Goal: Find specific page/section: Find specific page/section

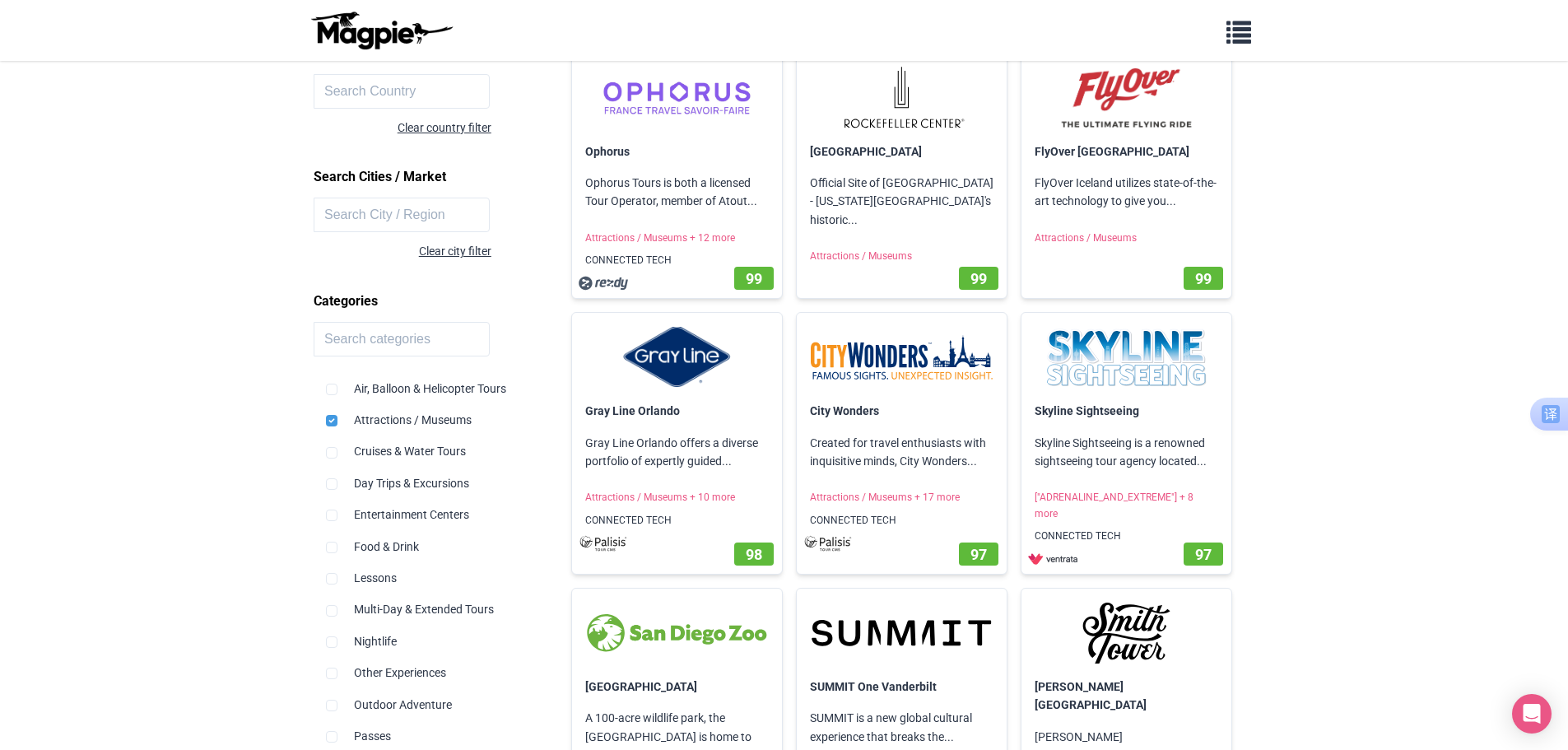
scroll to position [247, 0]
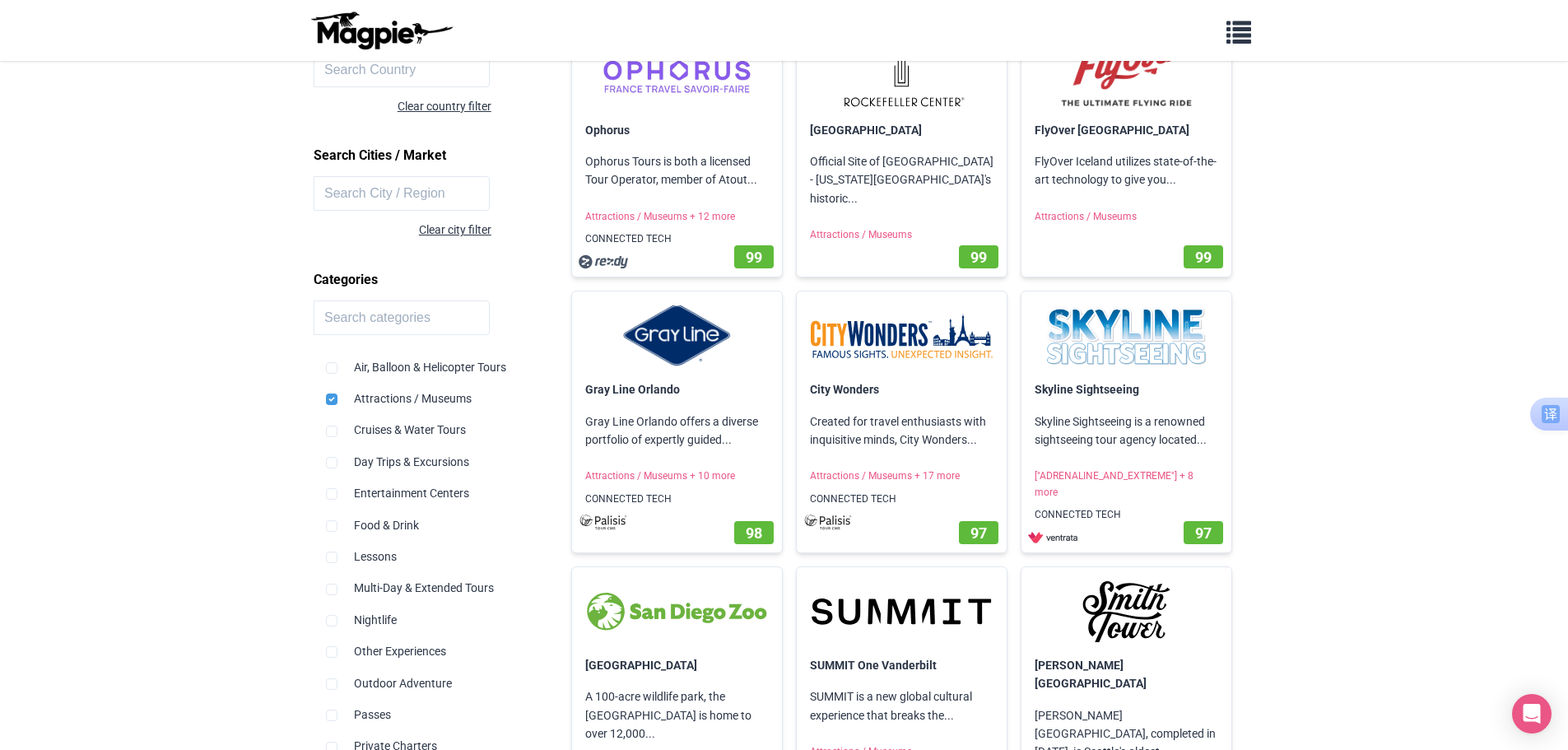
click at [881, 159] on p "Official Site of [GEOGRAPHIC_DATA] - [US_STATE][GEOGRAPHIC_DATA]'s historic..." at bounding box center [902, 176] width 210 height 82
click at [868, 126] on link "[GEOGRAPHIC_DATA]" at bounding box center [866, 127] width 112 height 13
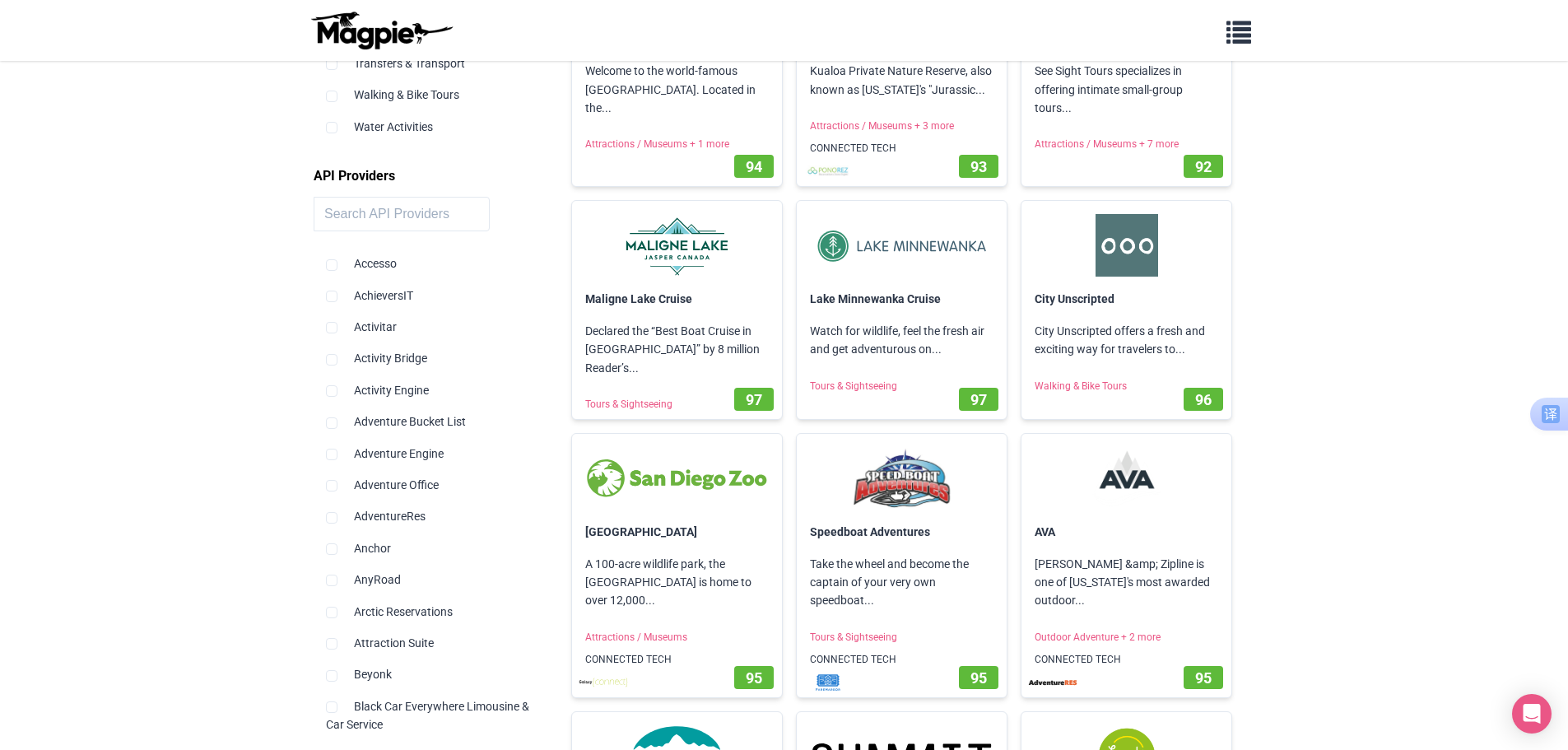
scroll to position [1153, 0]
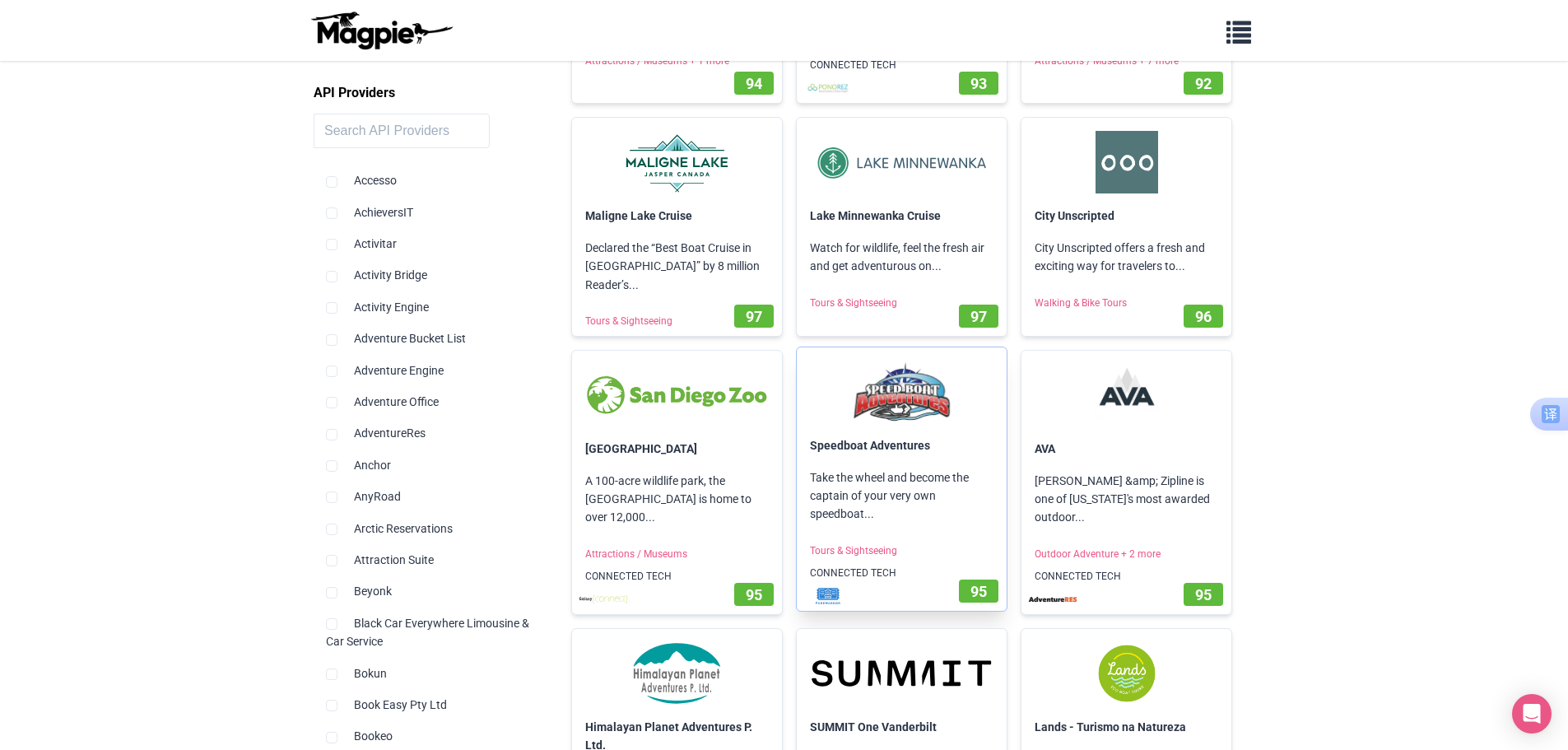
scroll to position [1235, 0]
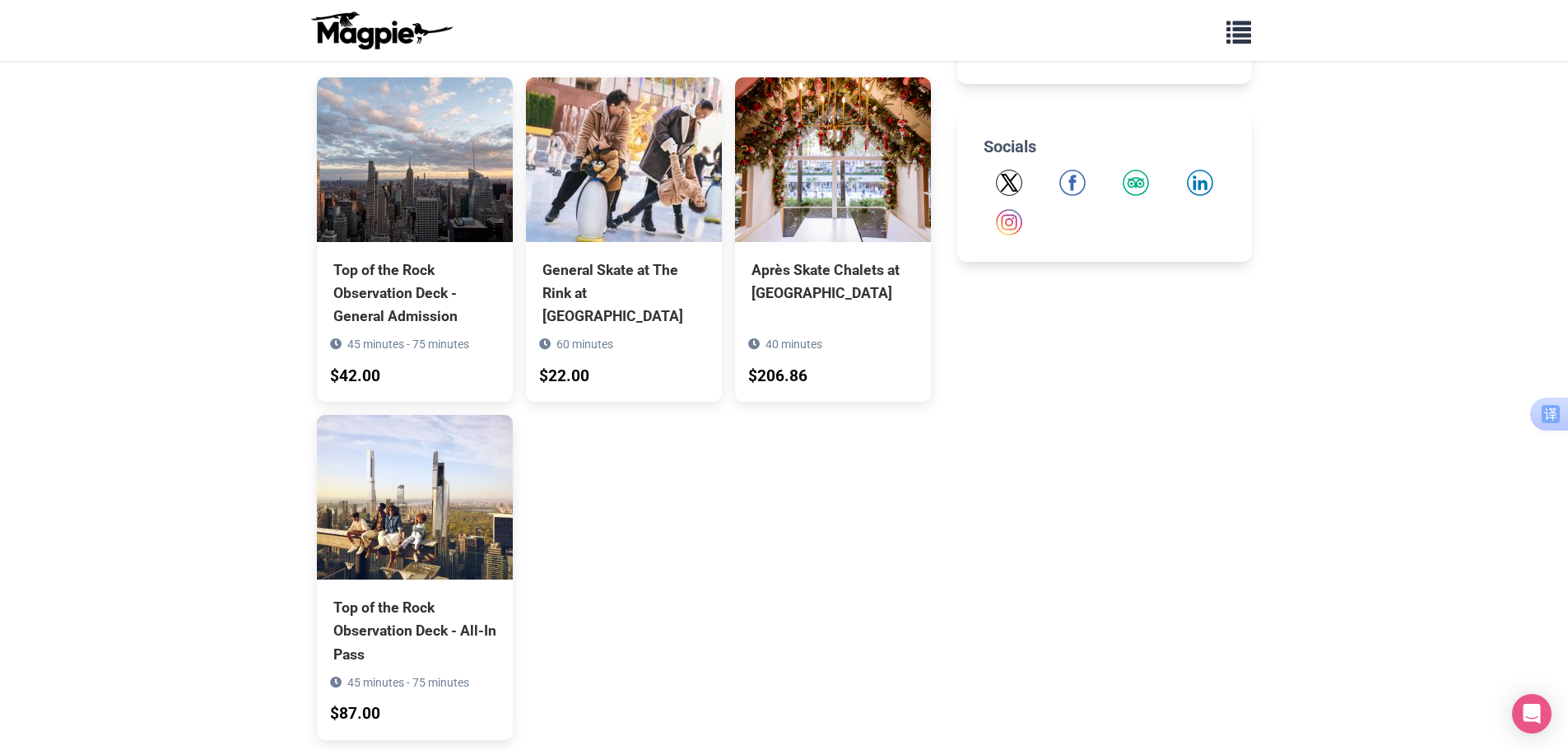
scroll to position [455, 0]
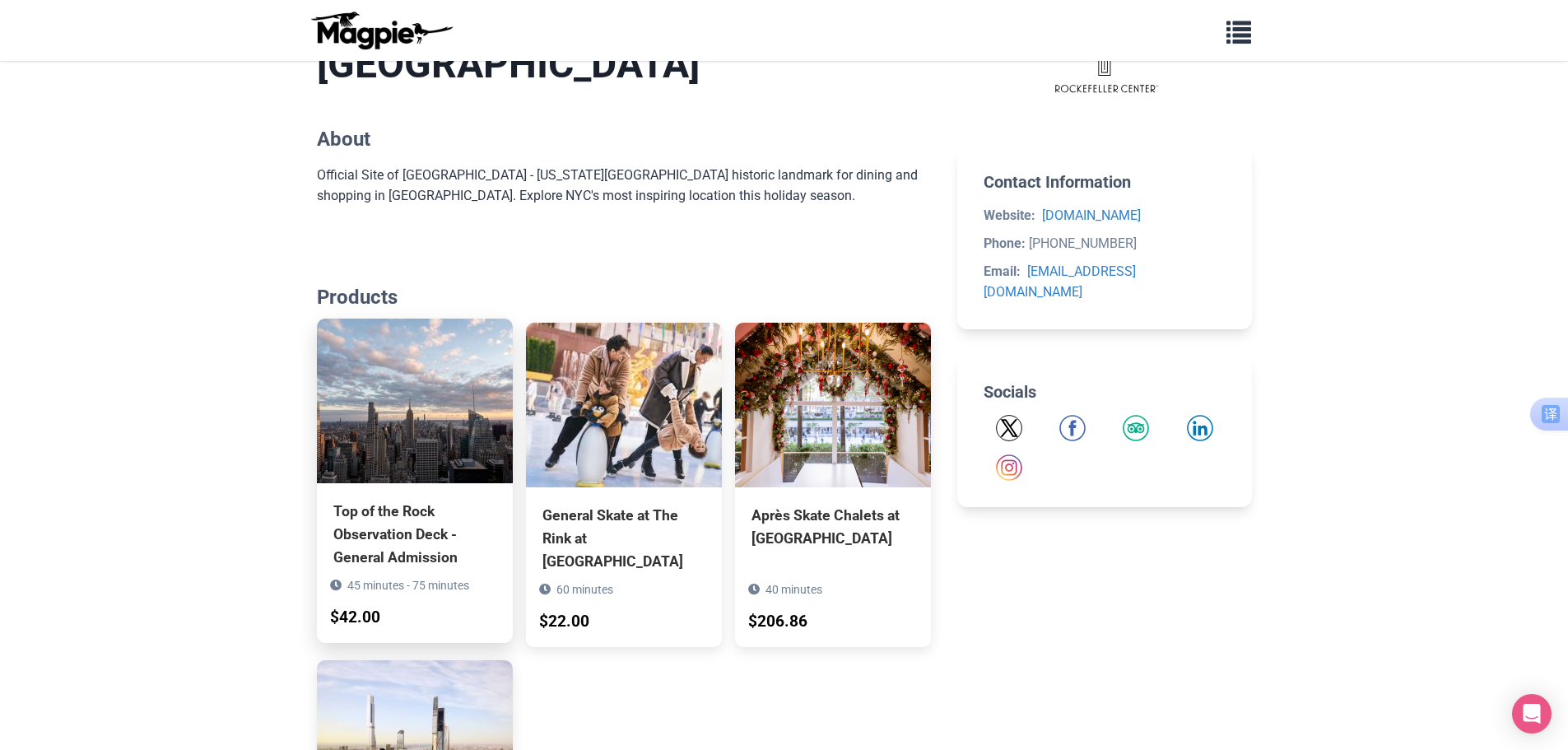
click at [400, 518] on div "Top of the Rock Observation Deck - General Admission" at bounding box center [415, 535] width 163 height 70
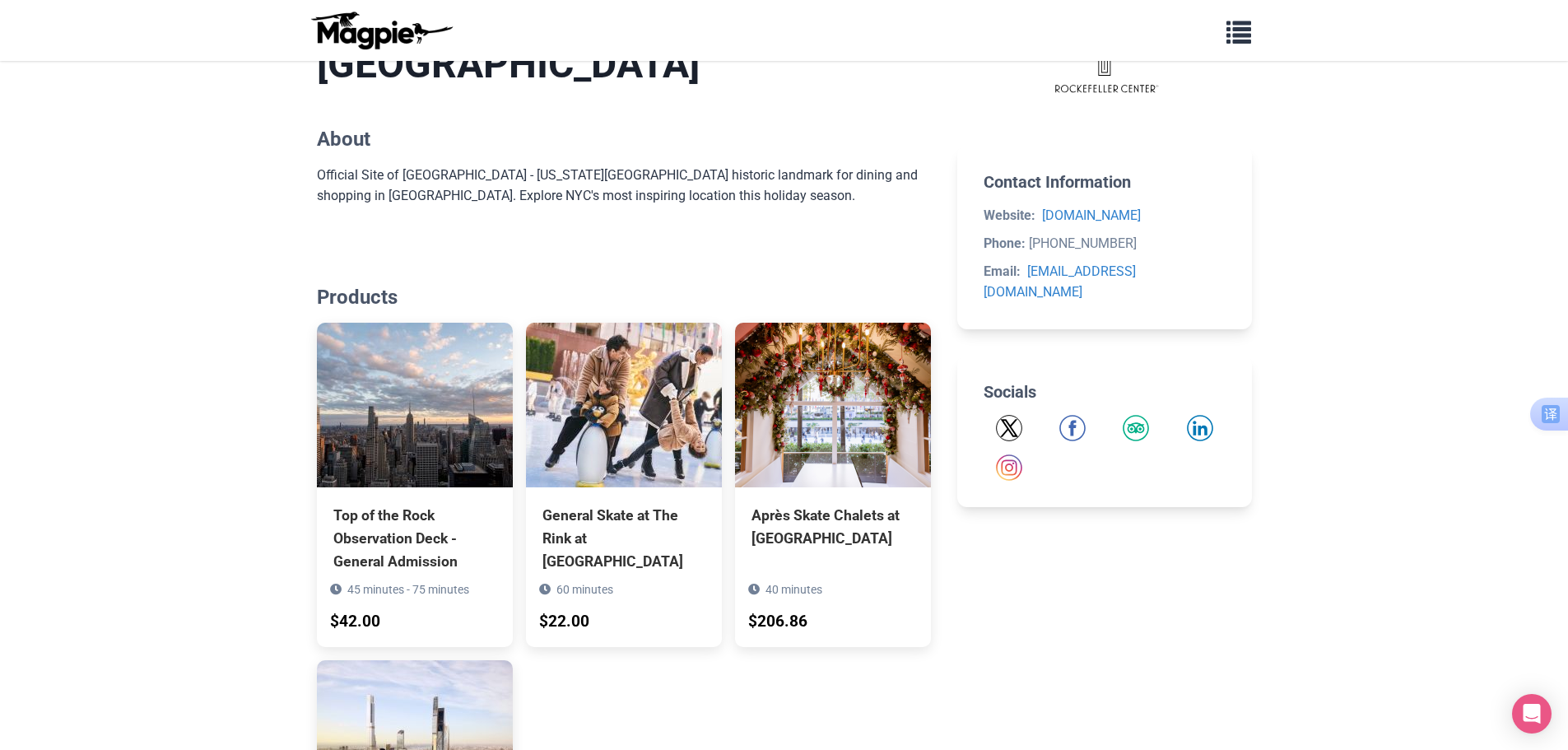
click at [1323, 634] on body "Problems we solve Products Content Management and Distribution Magpie for Resel…" at bounding box center [784, 394] width 1568 height 1700
